Goal: Contribute content: Add original content to the website for others to see

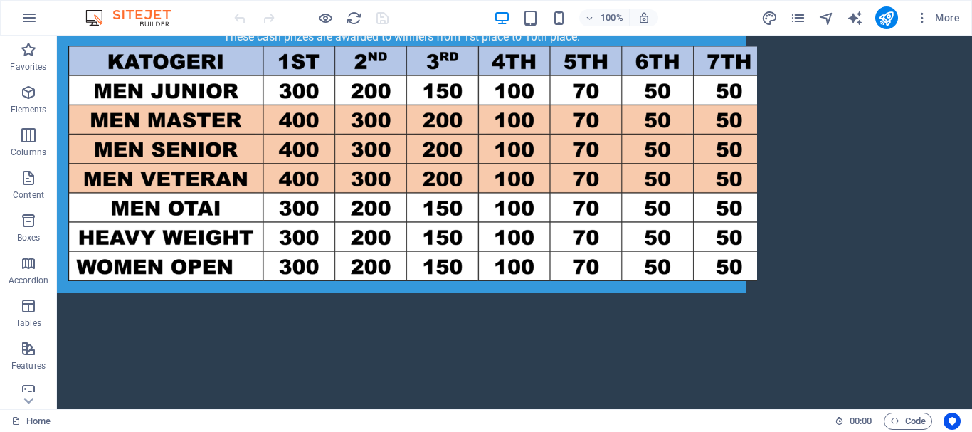
scroll to position [3900, 0]
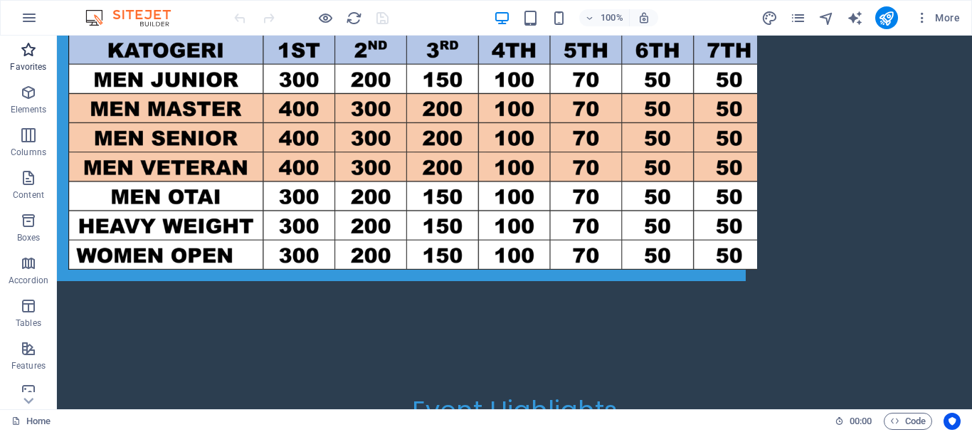
click at [26, 59] on span "Favorites" at bounding box center [28, 58] width 57 height 34
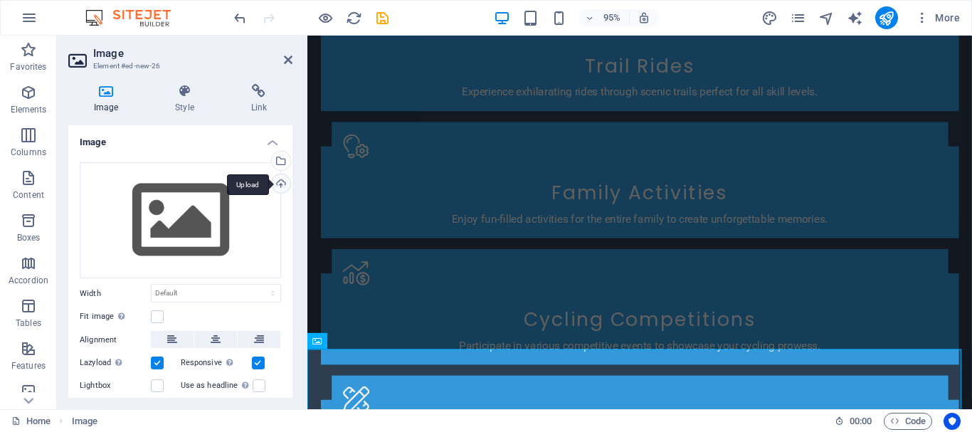
click at [282, 186] on div "Upload" at bounding box center [279, 184] width 21 height 21
click at [281, 189] on div "Upload" at bounding box center [279, 184] width 21 height 21
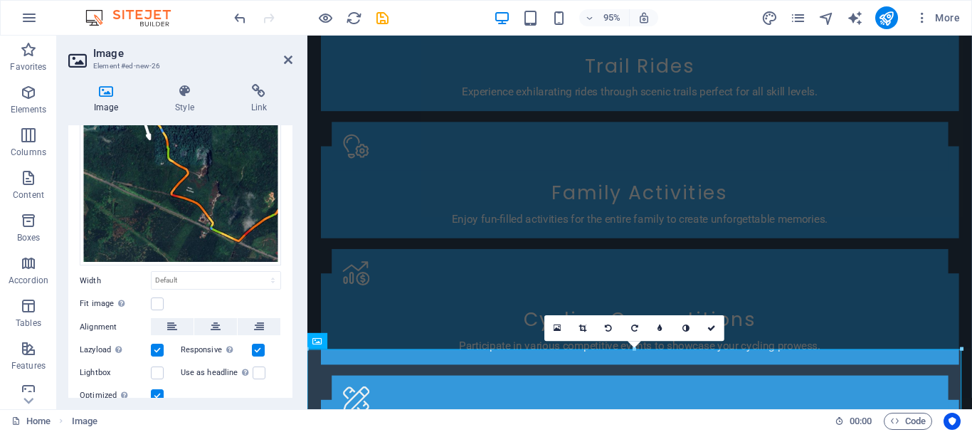
scroll to position [219, 0]
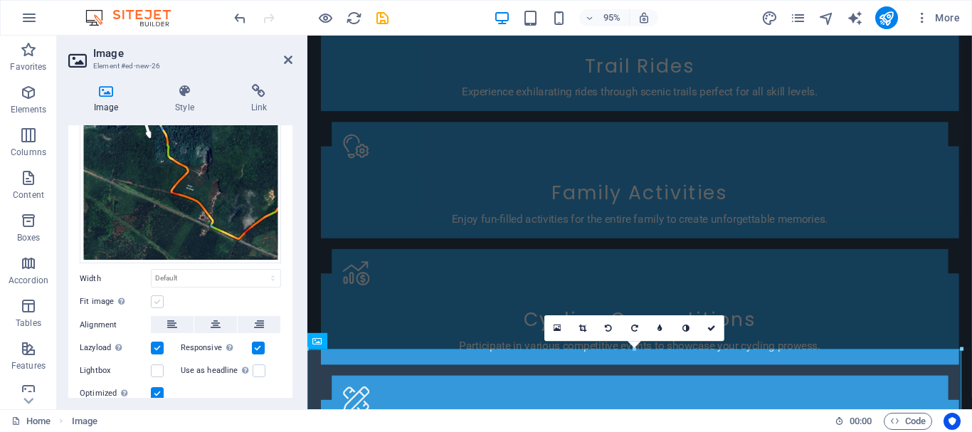
click at [159, 295] on label at bounding box center [157, 301] width 13 height 13
click at [0, 0] on input "Fit image Automatically fit image to a fixed width and height" at bounding box center [0, 0] width 0 height 0
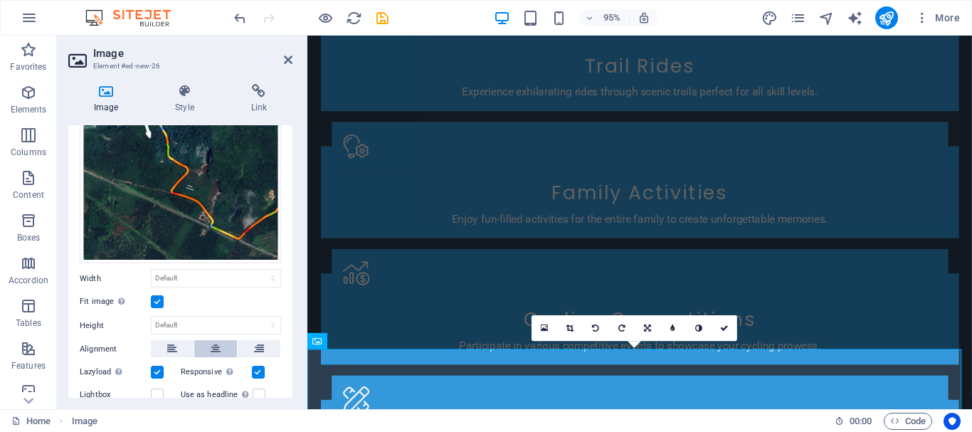
click at [218, 340] on icon at bounding box center [216, 348] width 10 height 17
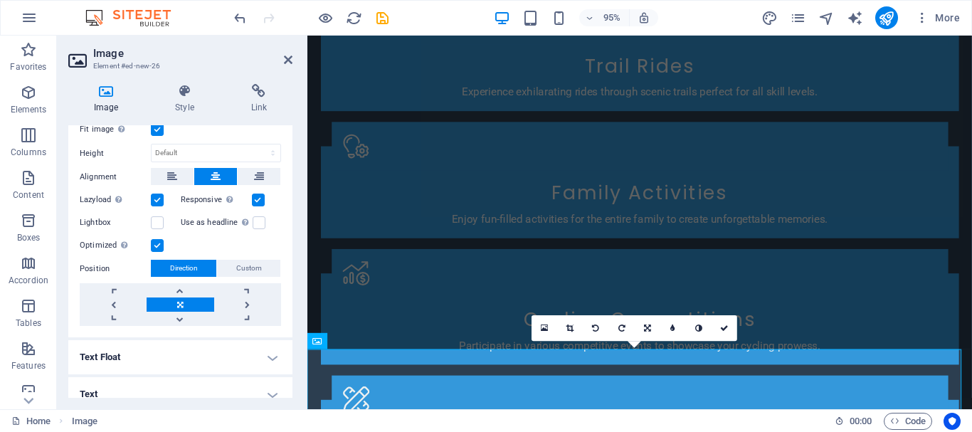
scroll to position [400, 0]
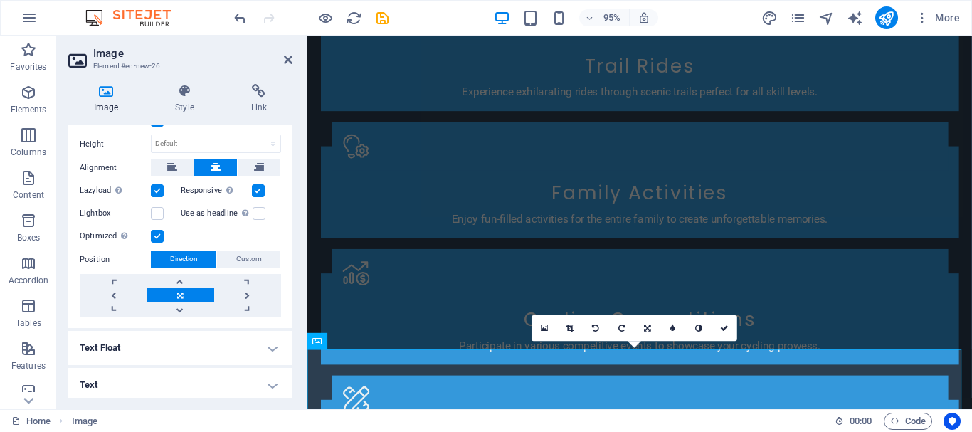
click at [172, 347] on h4 "Text Float" at bounding box center [180, 348] width 224 height 34
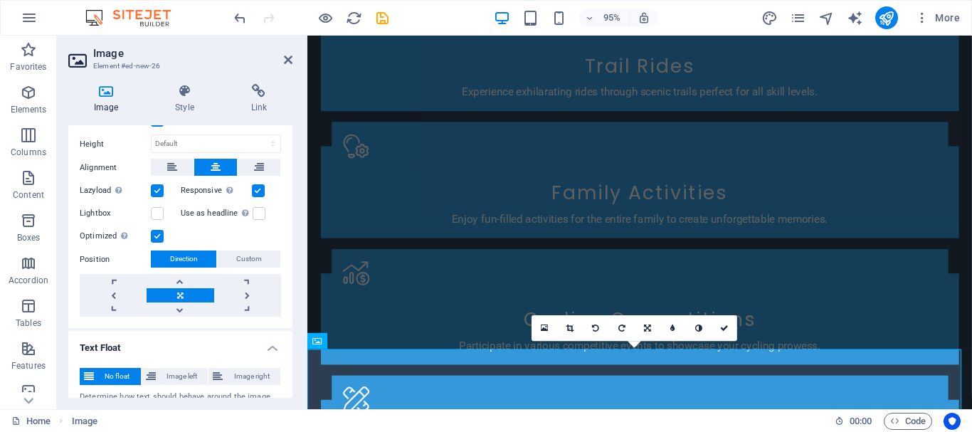
scroll to position [449, 0]
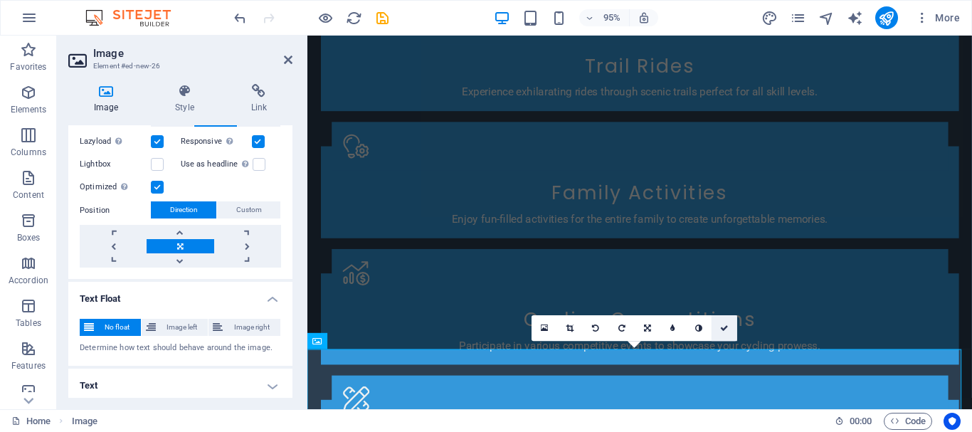
click at [726, 327] on icon at bounding box center [724, 329] width 9 height 8
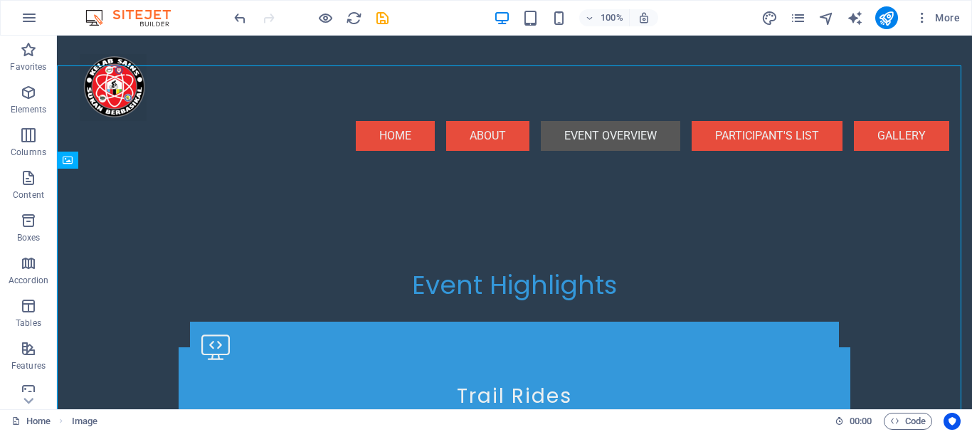
scroll to position [4090, 0]
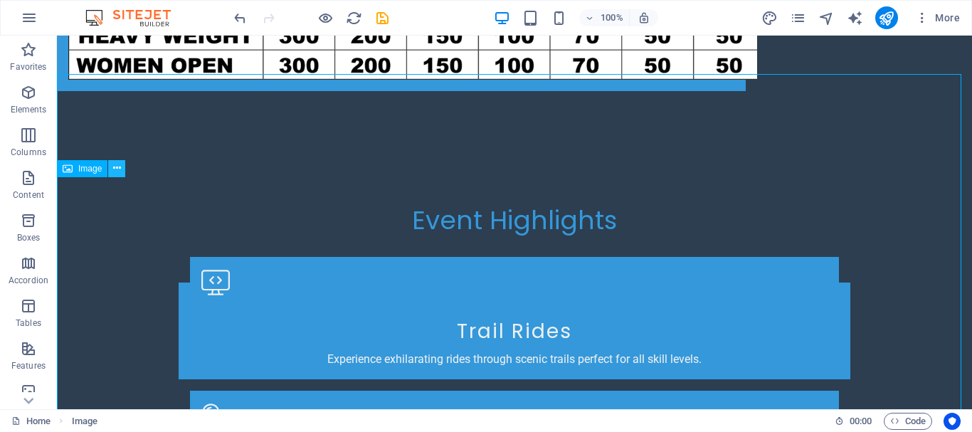
click at [114, 169] on icon at bounding box center [117, 168] width 8 height 15
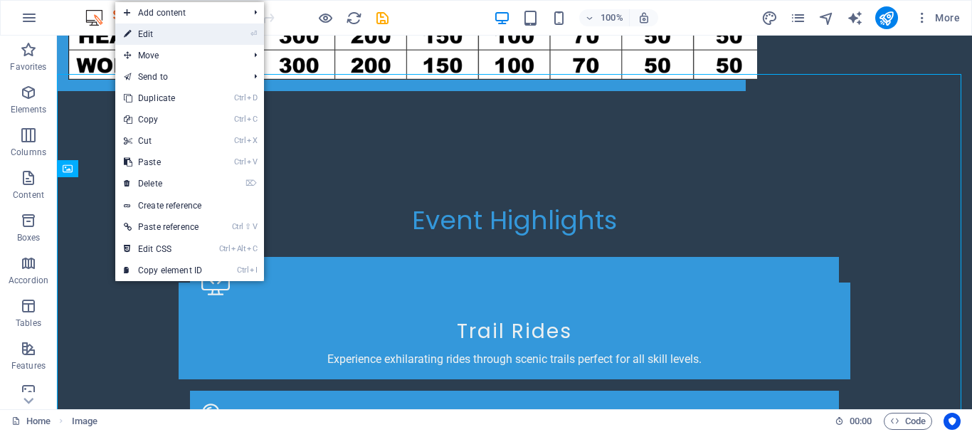
click at [157, 33] on link "⏎ Edit" at bounding box center [162, 33] width 95 height 21
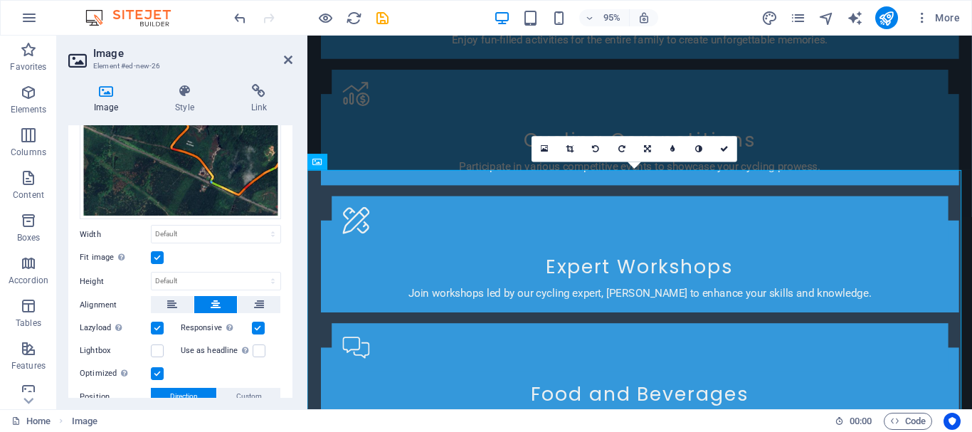
scroll to position [265, 0]
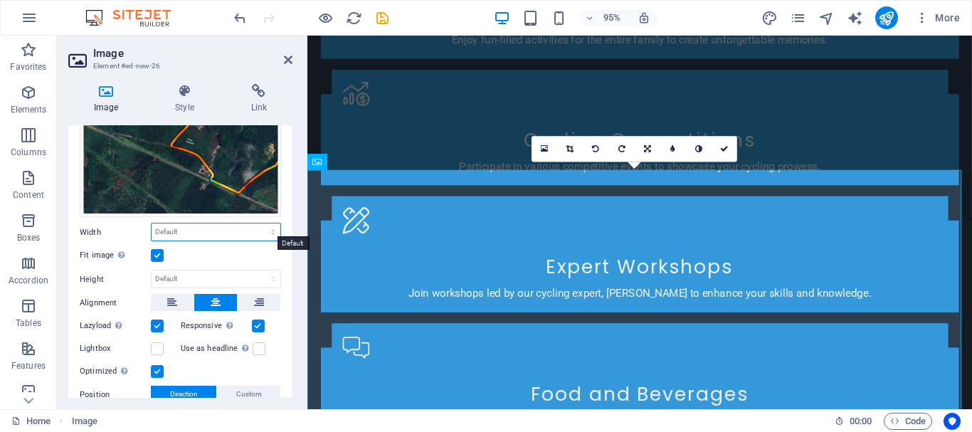
click at [234, 226] on select "Default auto px rem % em vh vw" at bounding box center [216, 231] width 129 height 17
select select "%"
click at [258, 223] on select "Default auto px rem % em vh vw" at bounding box center [216, 231] width 129 height 17
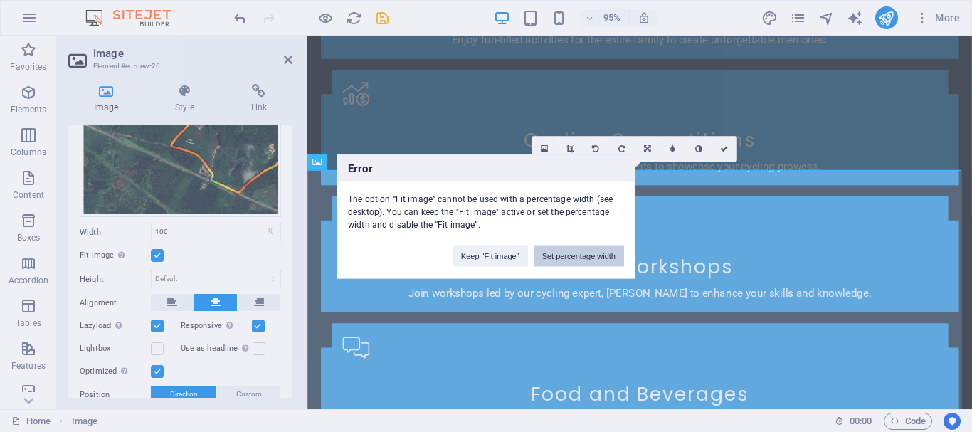
click at [585, 260] on button "Set percentage width" at bounding box center [579, 255] width 90 height 21
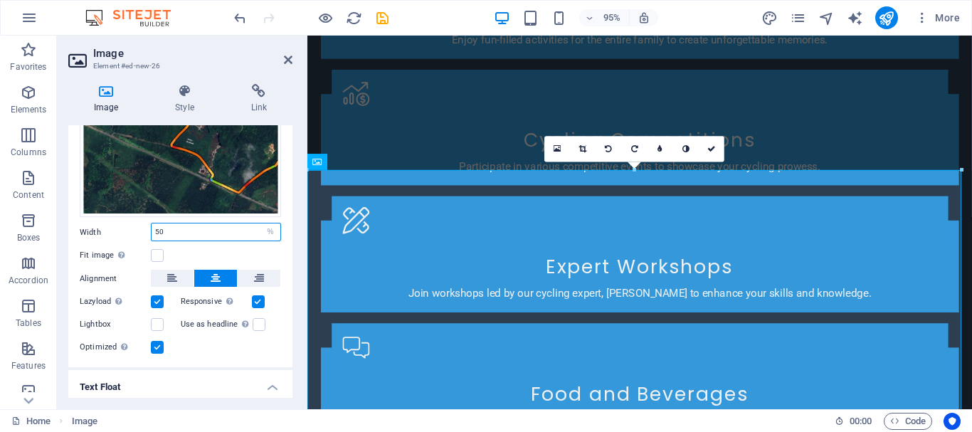
type input "50"
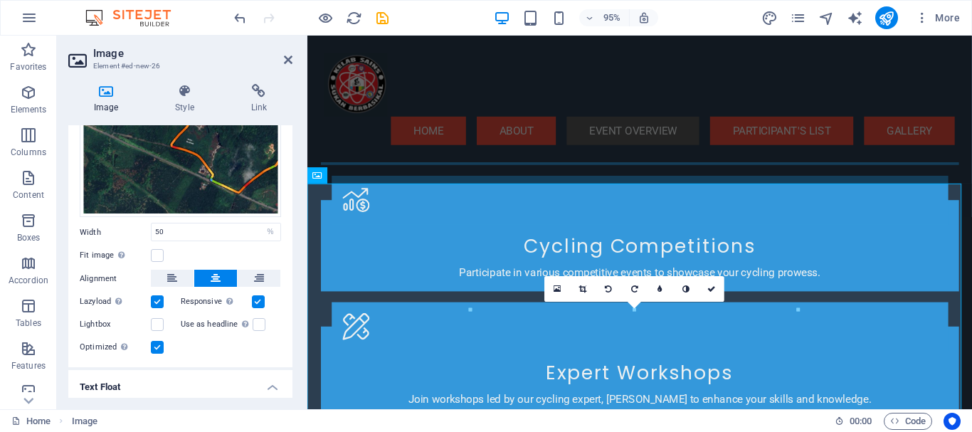
scroll to position [3988, 0]
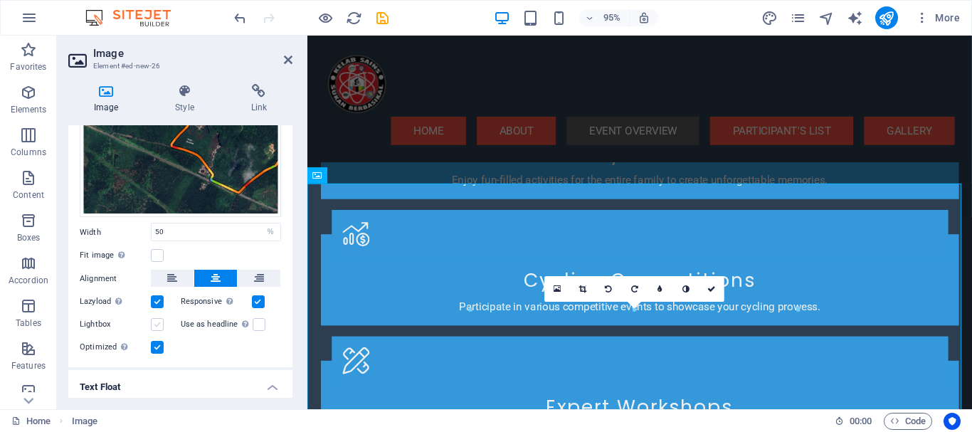
click at [162, 319] on label at bounding box center [157, 324] width 13 height 13
click at [0, 0] on input "Lightbox" at bounding box center [0, 0] width 0 height 0
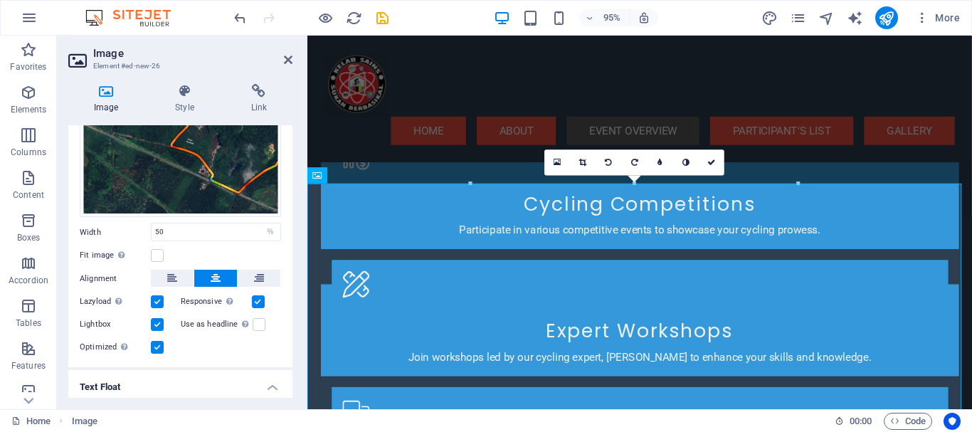
click at [159, 320] on label at bounding box center [157, 324] width 13 height 13
click at [0, 0] on input "Lightbox" at bounding box center [0, 0] width 0 height 0
click at [159, 320] on label at bounding box center [157, 324] width 13 height 13
click at [0, 0] on input "Lightbox" at bounding box center [0, 0] width 0 height 0
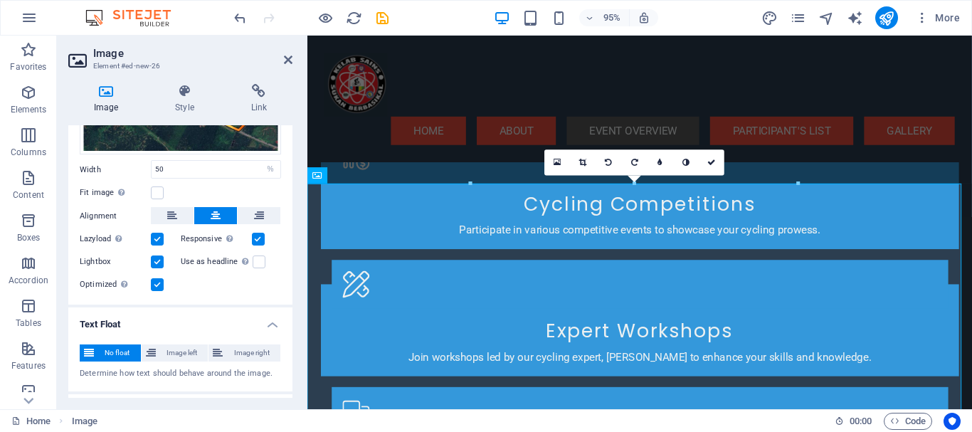
scroll to position [353, 0]
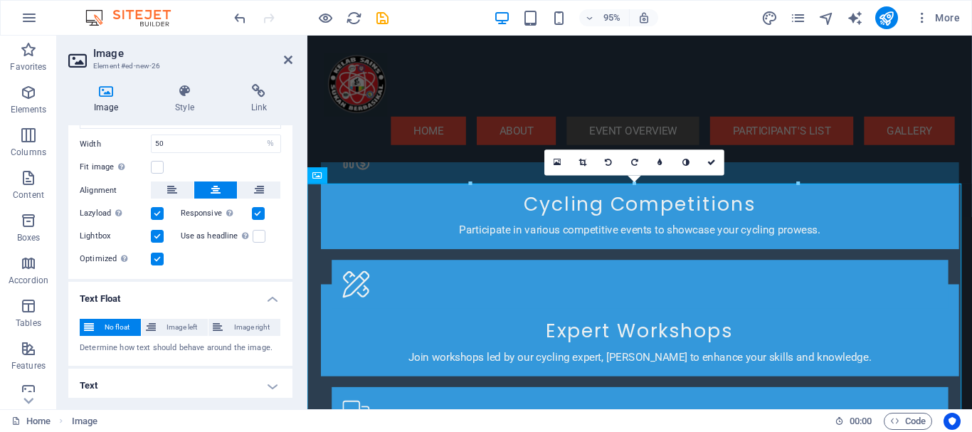
click at [271, 377] on h4 "Text" at bounding box center [180, 386] width 224 height 34
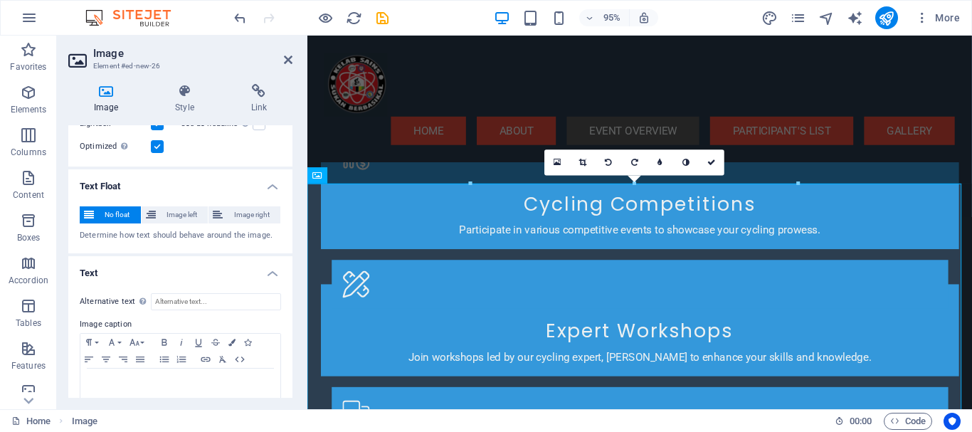
scroll to position [487, 0]
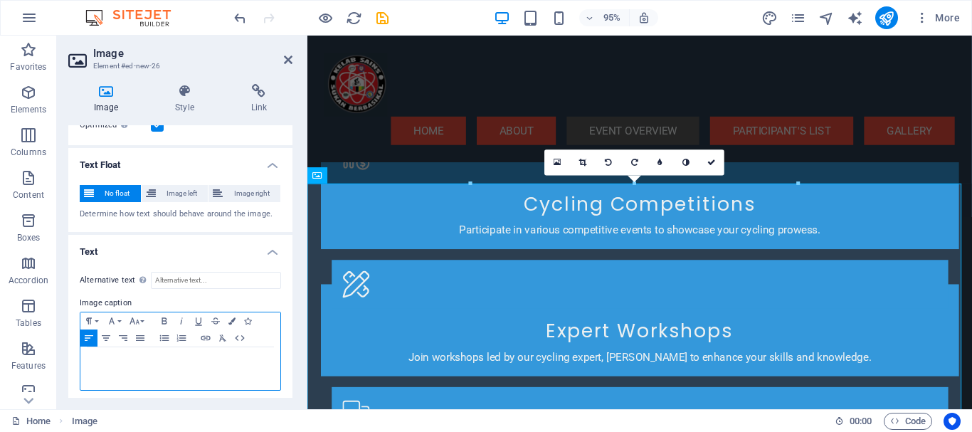
click at [175, 354] on p at bounding box center [181, 360] width 186 height 13
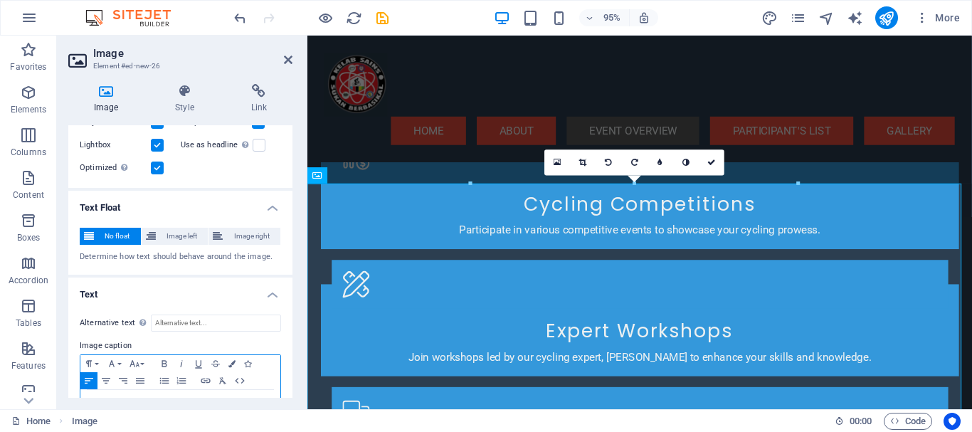
scroll to position [442, 0]
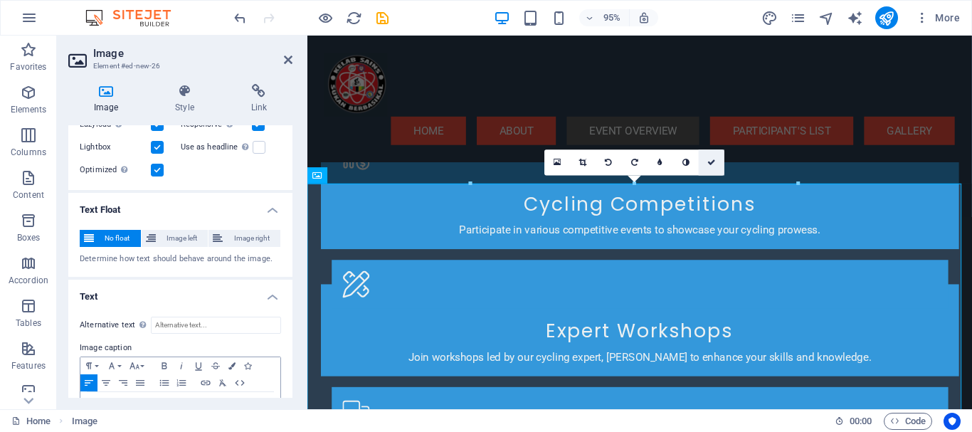
click at [715, 157] on link at bounding box center [712, 162] width 26 height 26
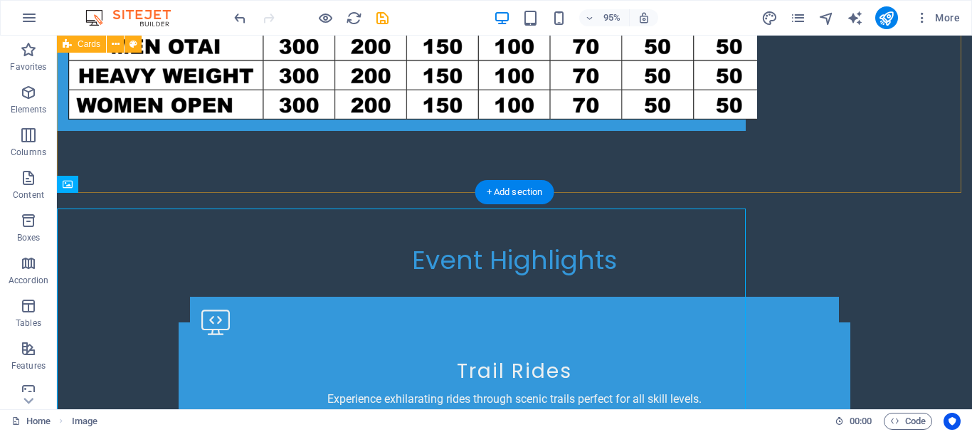
scroll to position [4074, 0]
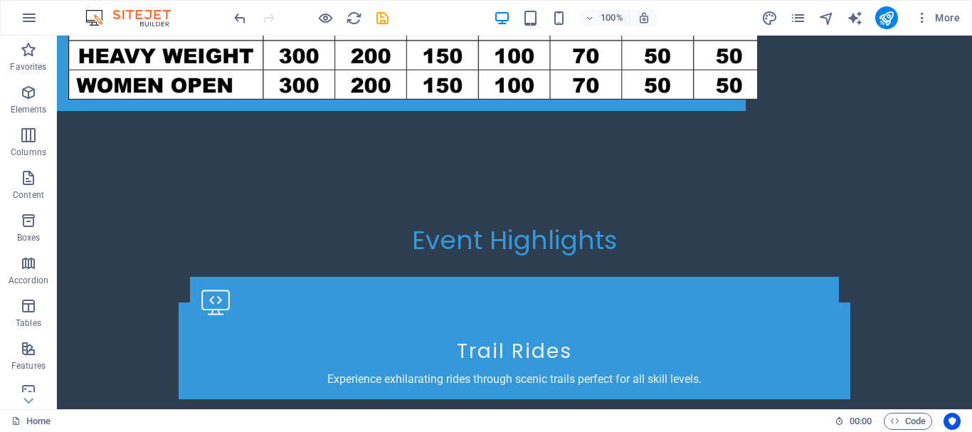
scroll to position [4021, 0]
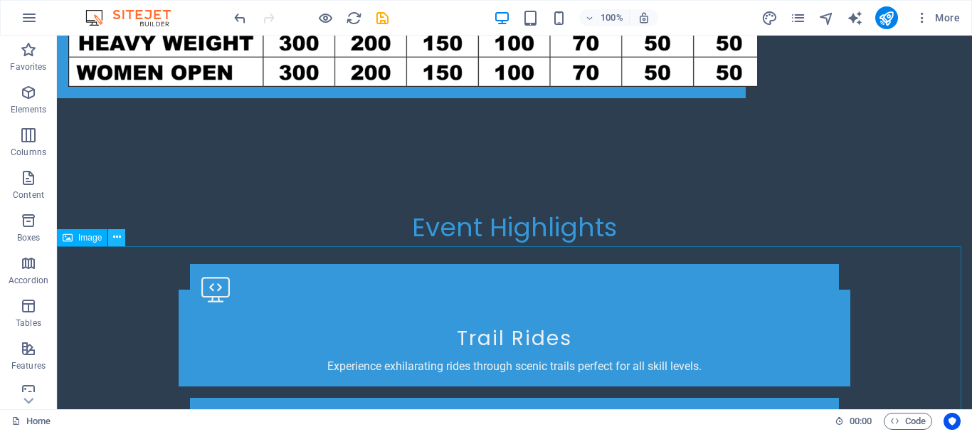
click at [113, 242] on icon at bounding box center [117, 237] width 8 height 15
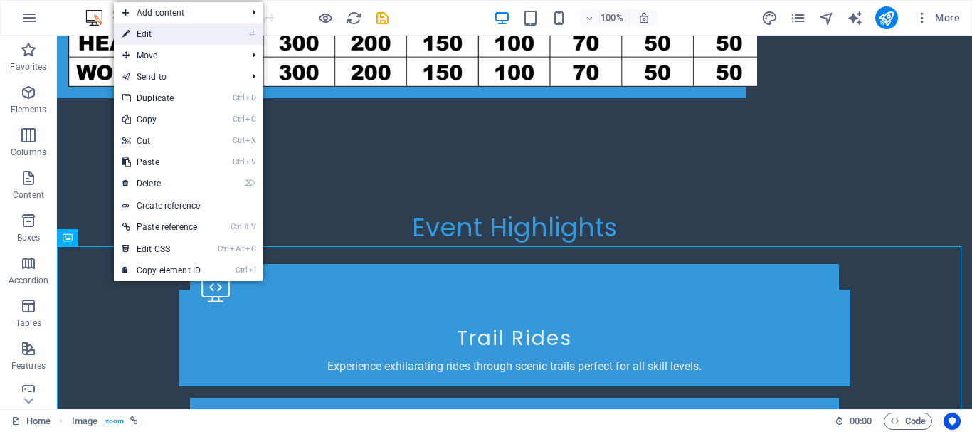
click at [186, 39] on link "⏎ Edit" at bounding box center [161, 33] width 95 height 21
select select "%"
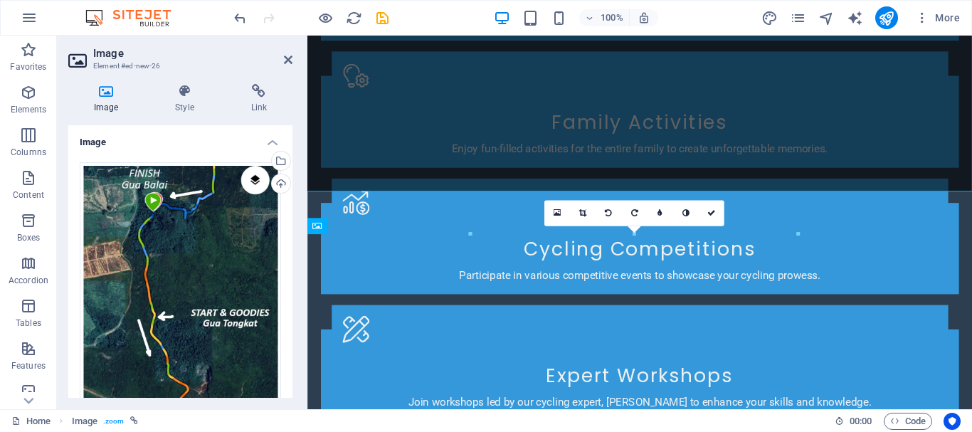
scroll to position [4068, 0]
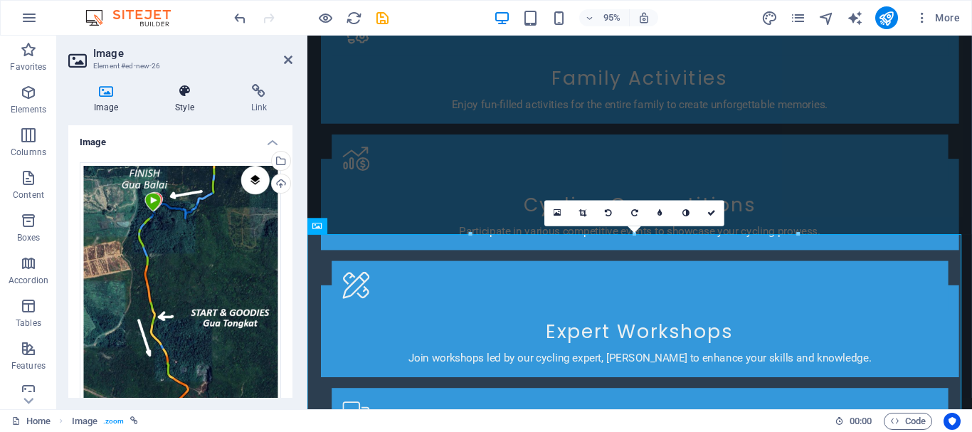
click at [185, 95] on icon at bounding box center [184, 91] width 70 height 14
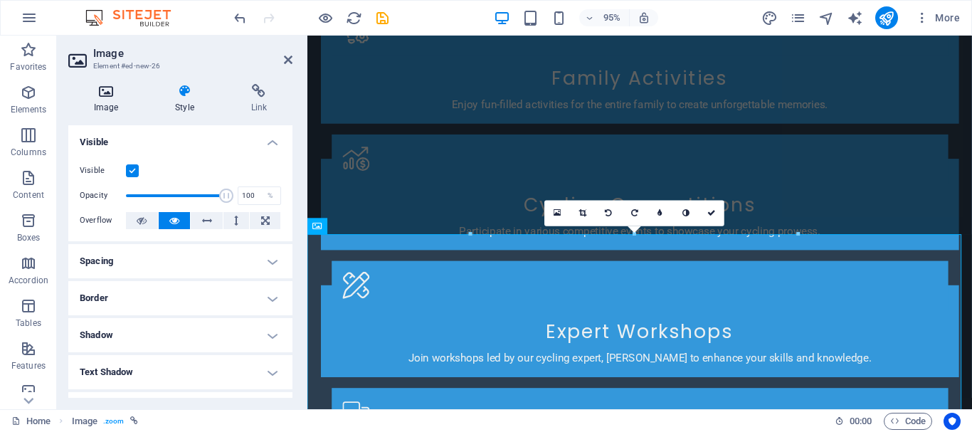
click at [113, 100] on h4 "Image" at bounding box center [108, 99] width 81 height 30
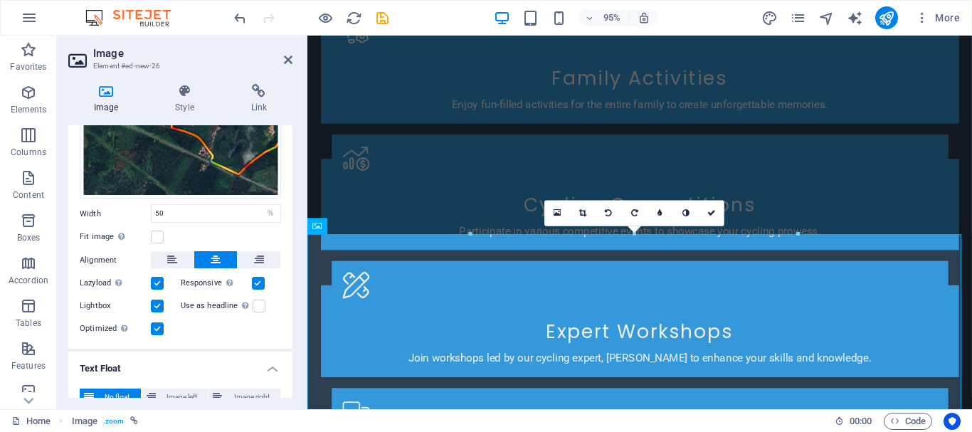
scroll to position [305, 0]
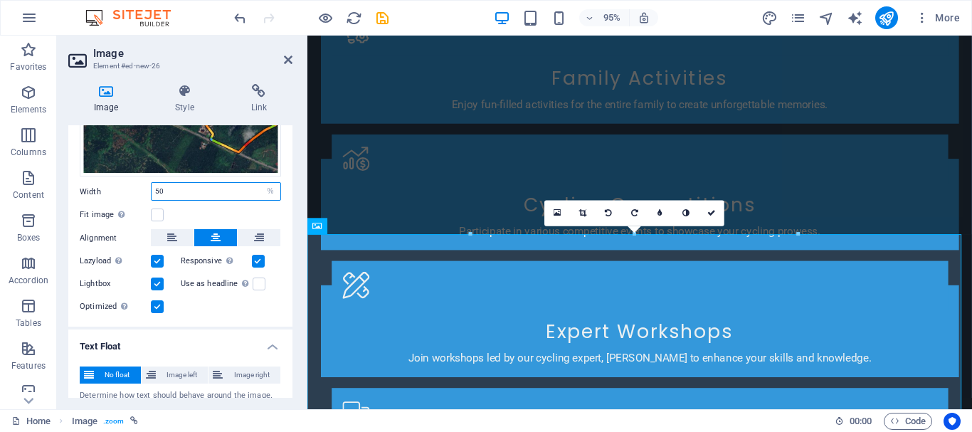
drag, startPoint x: 168, startPoint y: 186, endPoint x: 135, endPoint y: 188, distance: 33.5
click at [135, 188] on div "Width 50 Default auto px rem % em vh vw" at bounding box center [180, 191] width 201 height 19
type input "30"
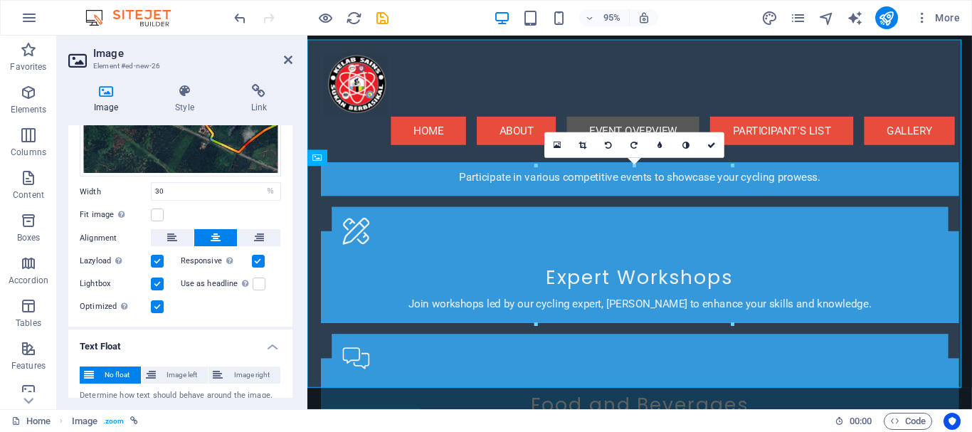
scroll to position [4246, 0]
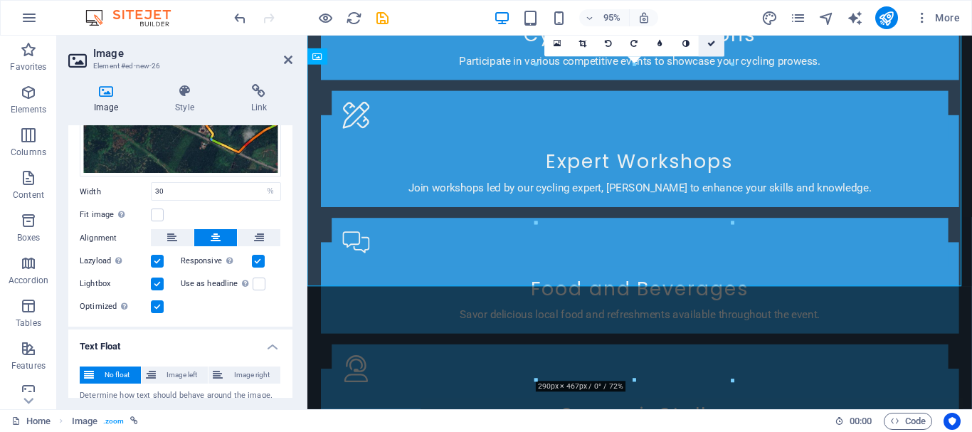
click at [715, 40] on icon at bounding box center [711, 44] width 9 height 8
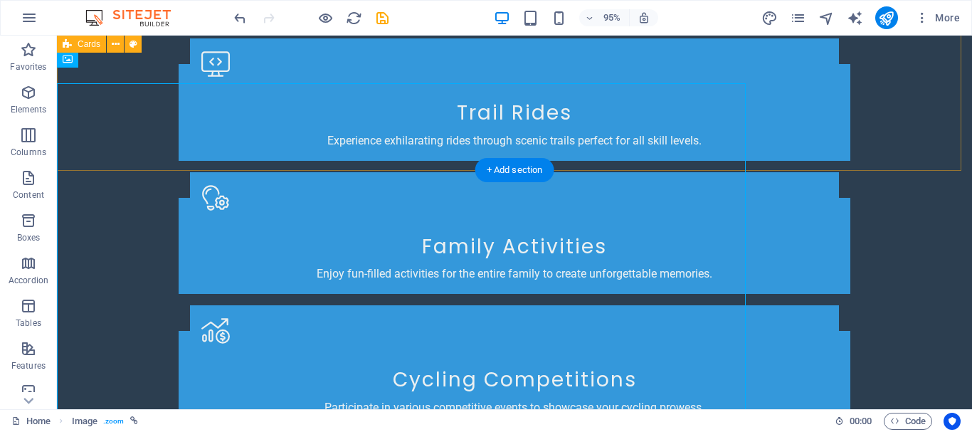
scroll to position [4199, 0]
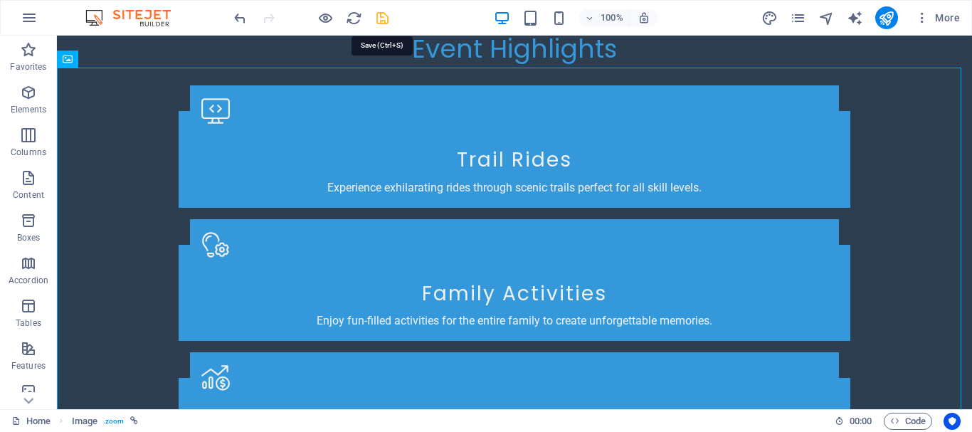
click at [385, 19] on icon "save" at bounding box center [382, 18] width 16 height 16
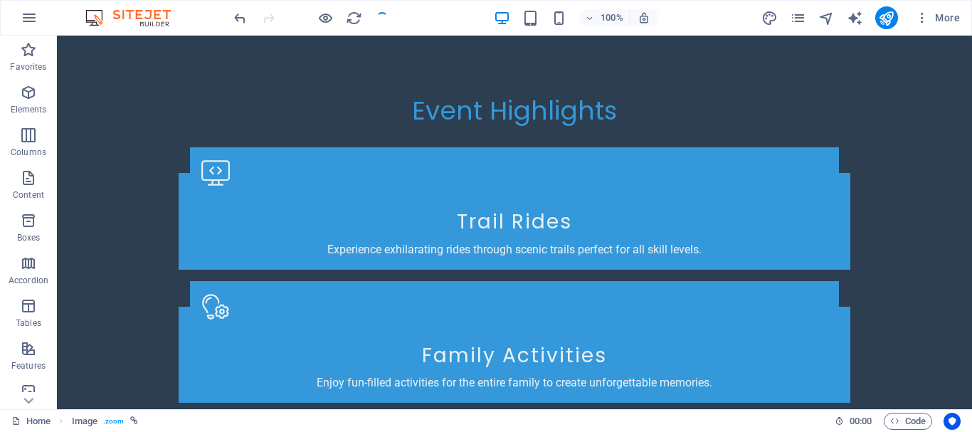
checkbox input "false"
click at [890, 20] on icon "publish" at bounding box center [886, 18] width 16 height 16
